Goal: Task Accomplishment & Management: Manage account settings

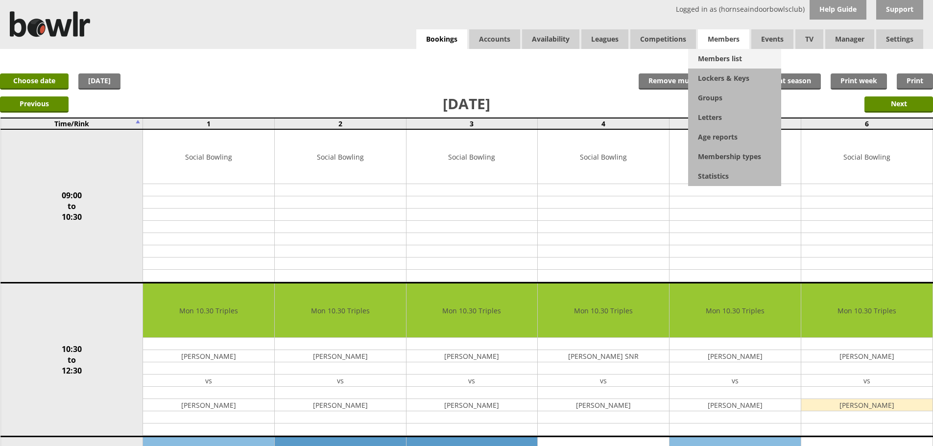
click at [727, 58] on link "Members list" at bounding box center [734, 59] width 93 height 20
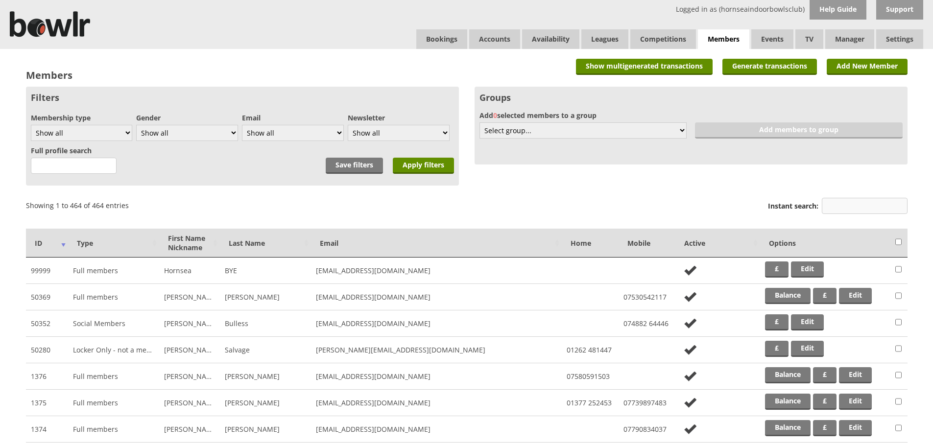
click at [854, 201] on input "Instant search:" at bounding box center [865, 206] width 86 height 16
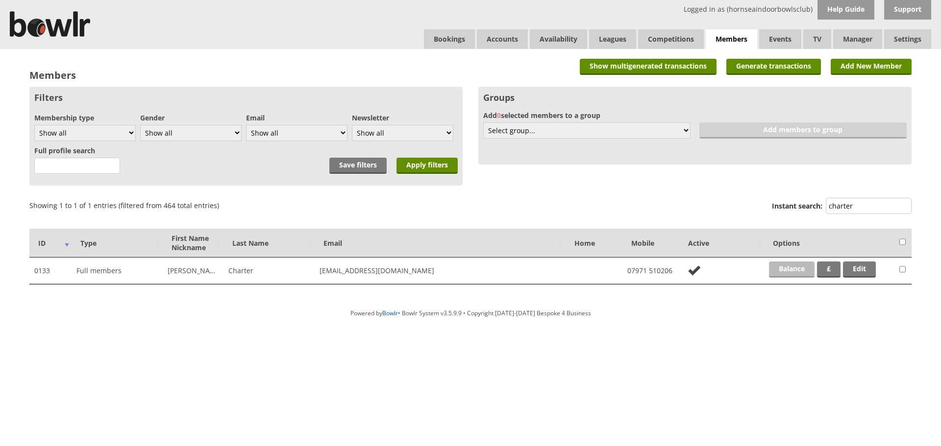
type input "charter"
click at [799, 264] on link "Balance" at bounding box center [792, 270] width 46 height 16
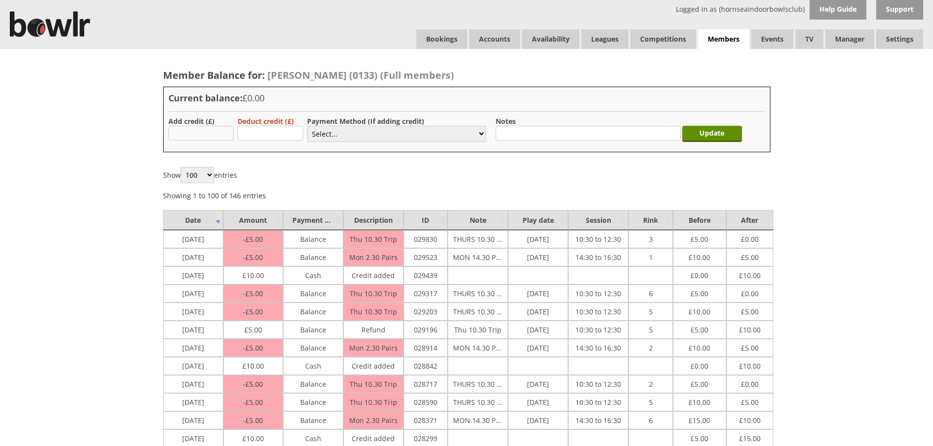
click at [206, 131] on input "text" at bounding box center [202, 133] width 66 height 15
type input "10.00"
click at [348, 131] on select "Select... Cash Card Cheque Bank Transfer Other Member Card Gift Voucher Balance" at bounding box center [396, 134] width 179 height 16
select select "1"
click at [307, 126] on select "Select... Cash Card Cheque Bank Transfer Other Member Card Gift Voucher Balance" at bounding box center [396, 134] width 179 height 16
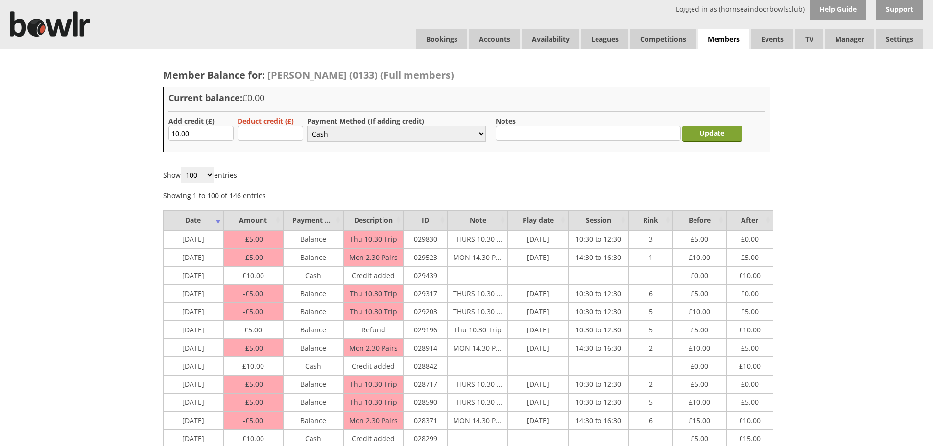
click at [711, 138] on input "Update" at bounding box center [712, 134] width 60 height 16
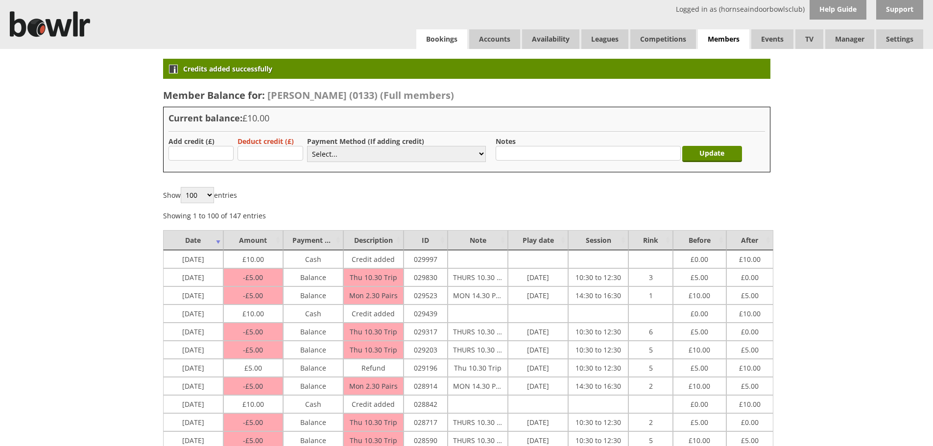
click at [423, 40] on link "Bookings" at bounding box center [441, 39] width 51 height 20
